Goal: Transaction & Acquisition: Purchase product/service

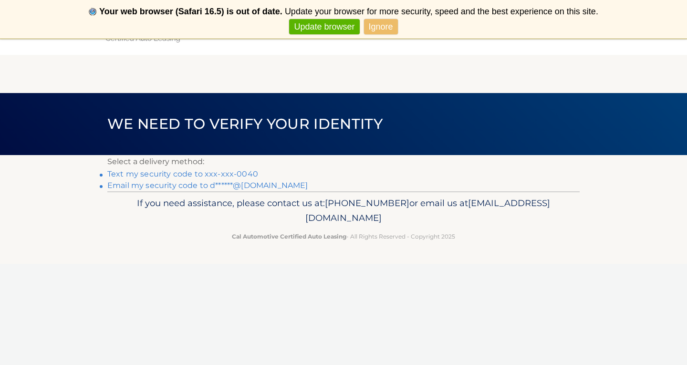
click at [387, 27] on link "Ignore" at bounding box center [381, 27] width 34 height 16
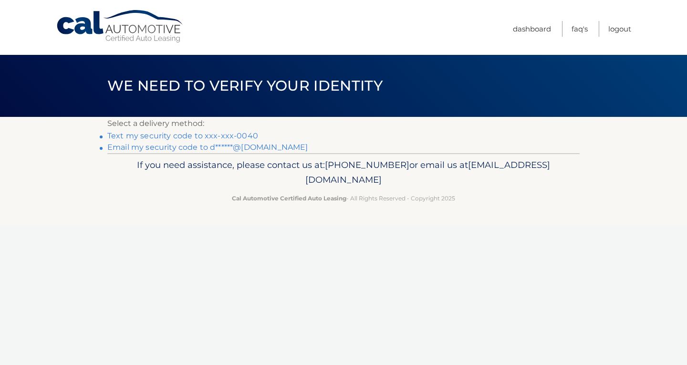
click at [153, 136] on link "Text my security code to xxx-xxx-0040" at bounding box center [182, 135] width 151 height 9
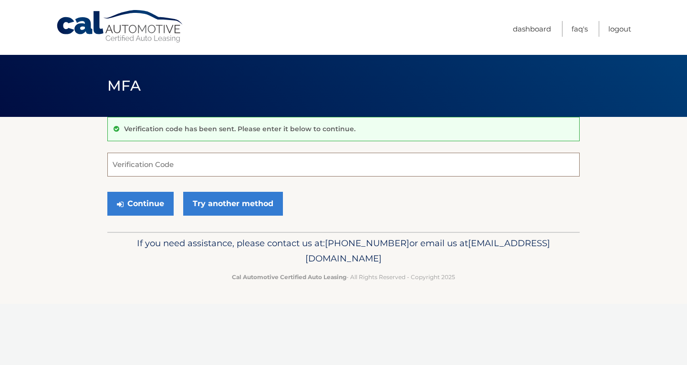
click at [150, 160] on input "Verification Code" at bounding box center [343, 165] width 472 height 24
type input "273406"
click at [140, 205] on button "Continue" at bounding box center [140, 204] width 66 height 24
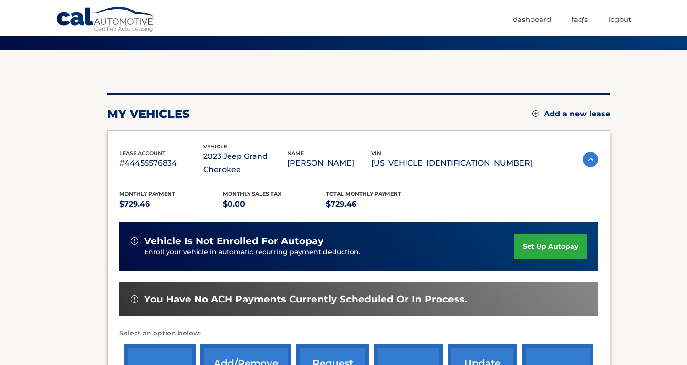
scroll to position [120, 0]
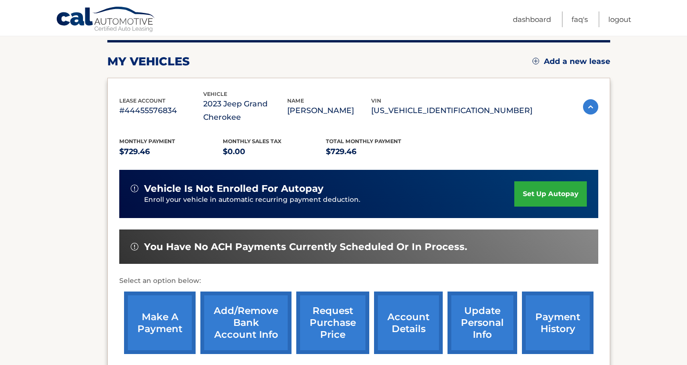
click at [154, 318] on link "make a payment" at bounding box center [160, 322] width 72 height 62
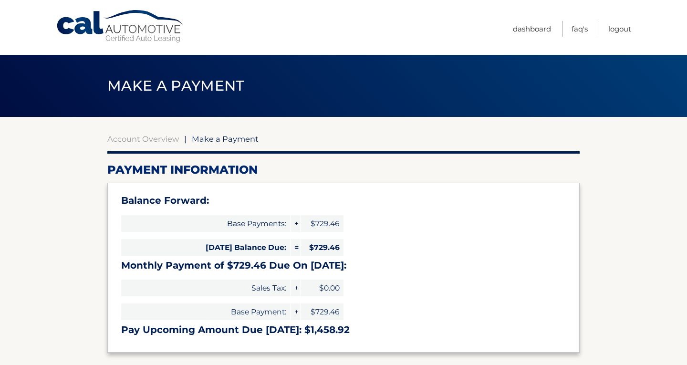
select select "NzdjNDM3YjAtZDFiYS00ODgzLThiNzctZjkwNTk1NmU4ZTNk"
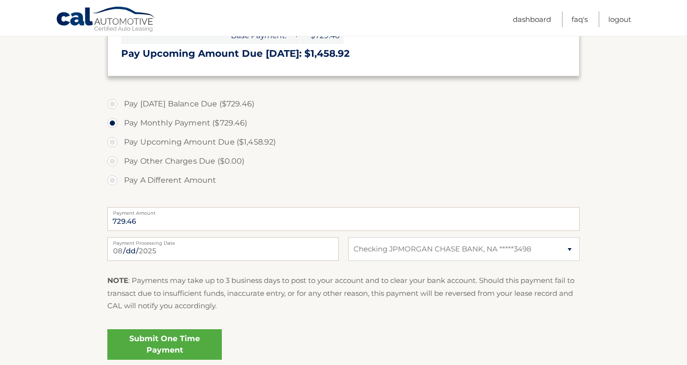
scroll to position [277, 0]
click at [168, 343] on link "Submit One Time Payment" at bounding box center [164, 344] width 114 height 31
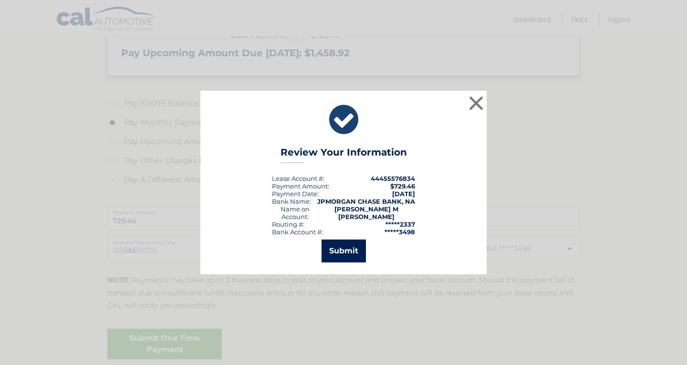
click at [343, 248] on button "Submit" at bounding box center [343, 250] width 44 height 23
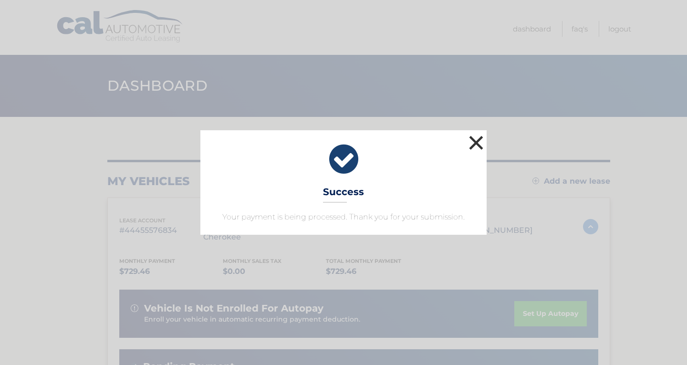
click at [473, 143] on button "×" at bounding box center [475, 142] width 19 height 19
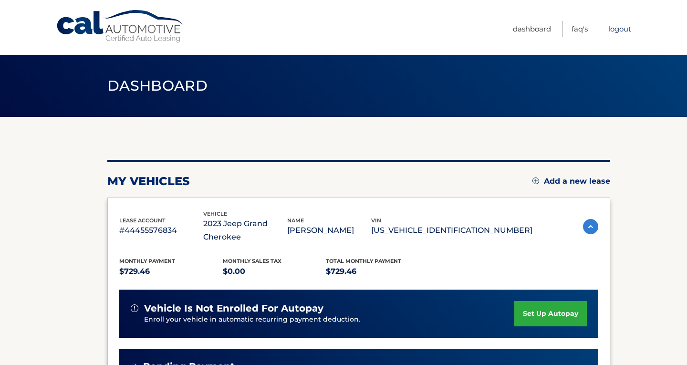
click at [620, 32] on link "Logout" at bounding box center [619, 29] width 23 height 16
